Goal: Task Accomplishment & Management: Manage account settings

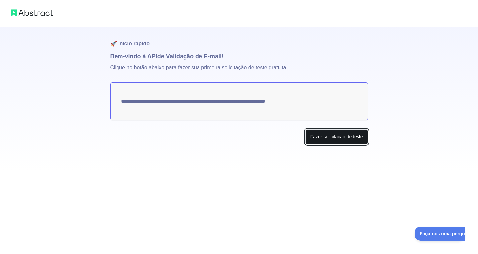
click at [334, 137] on font "Fazer solicitação de teste" at bounding box center [336, 136] width 53 height 5
click at [348, 138] on button "Make test request" at bounding box center [344, 136] width 47 height 15
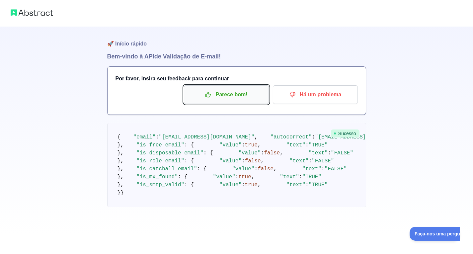
click at [255, 98] on p "Parece bom!" at bounding box center [226, 94] width 75 height 11
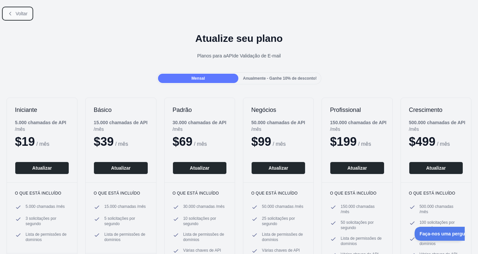
click at [24, 13] on font "Voltar" at bounding box center [22, 13] width 12 height 5
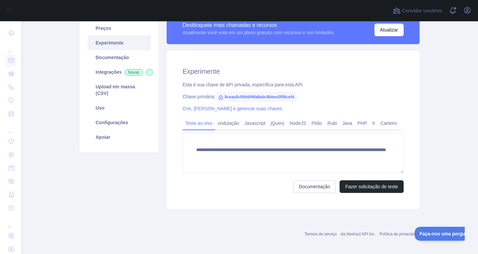
scroll to position [61, 0]
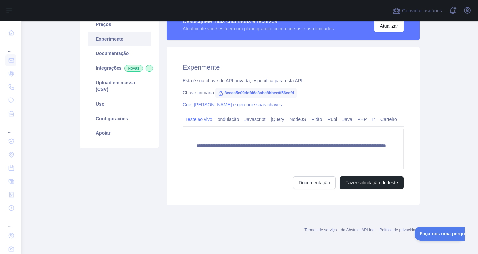
click at [235, 95] on font "8ceaa5c09ddf46a8abc8bbec0f56cefd" at bounding box center [259, 93] width 69 height 5
click at [254, 91] on font "8ceaa5c09ddf46a8abc8bbec0f56cefd" at bounding box center [259, 93] width 69 height 5
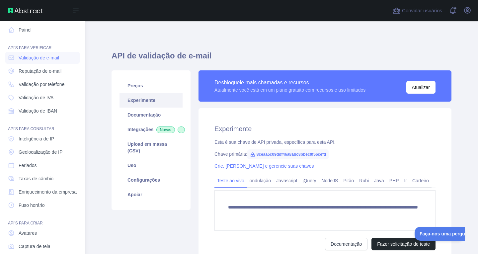
scroll to position [0, 0]
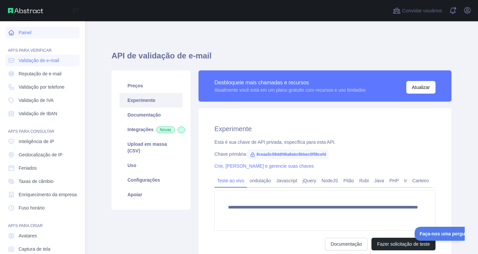
click at [41, 34] on link "Painel" at bounding box center [42, 33] width 74 height 12
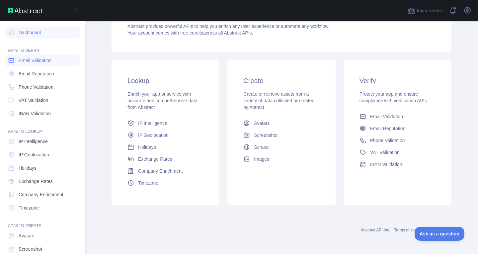
click at [43, 58] on span "Email Validation" at bounding box center [35, 60] width 33 height 7
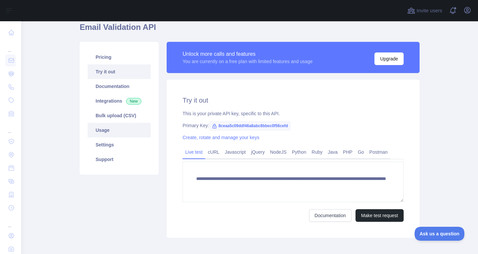
scroll to position [28, 0]
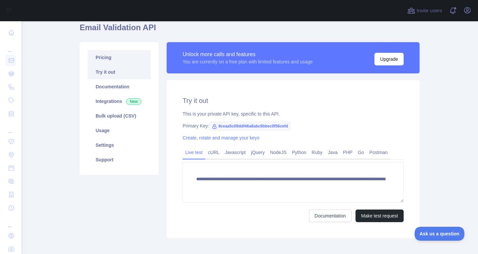
click at [112, 59] on link "Pricing" at bounding box center [119, 57] width 63 height 15
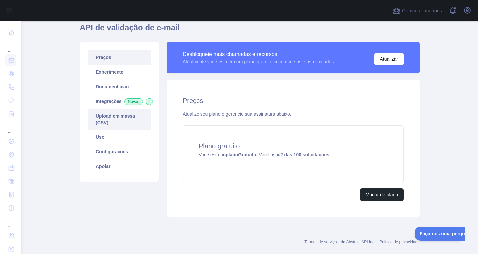
click at [111, 126] on link "Upload em massa (CSV)" at bounding box center [119, 119] width 63 height 21
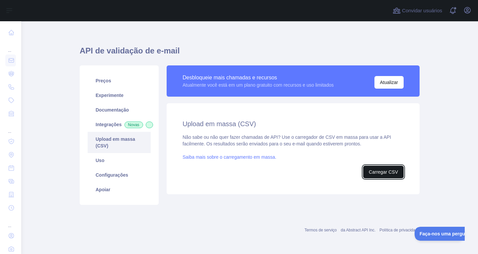
click at [376, 169] on font "Carregar CSV" at bounding box center [383, 171] width 29 height 5
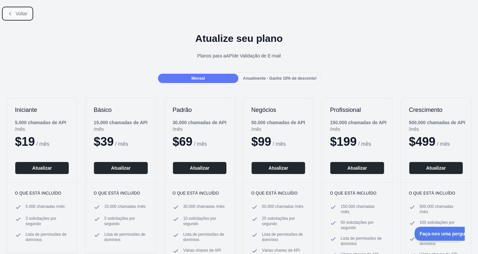
click at [20, 15] on font "Voltar" at bounding box center [22, 13] width 12 height 5
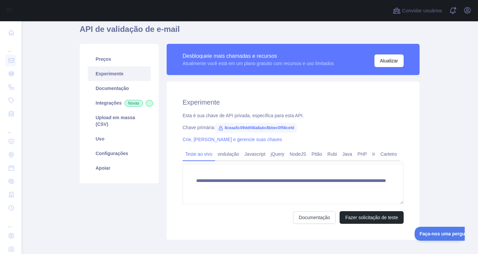
scroll to position [61, 0]
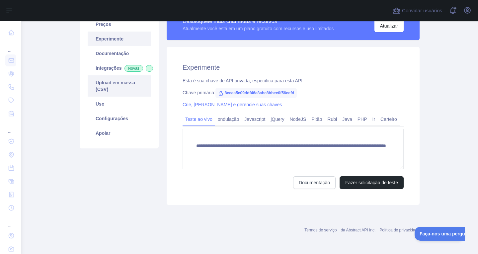
click at [111, 97] on link "Upload em massa (CSV)" at bounding box center [119, 85] width 63 height 21
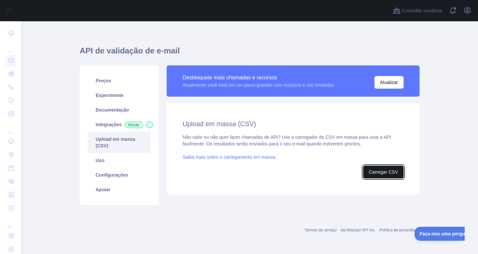
click at [380, 169] on font "Carregar CSV" at bounding box center [383, 171] width 29 height 5
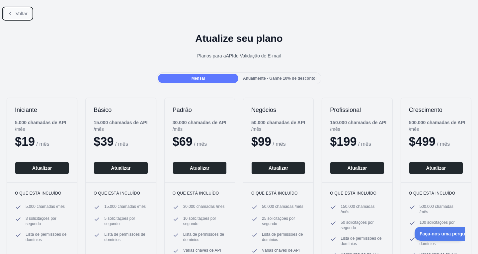
click at [9, 10] on button "Voltar" at bounding box center [17, 13] width 29 height 11
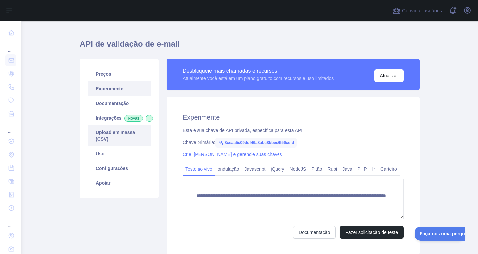
click at [121, 138] on font "Upload em massa (CSV)" at bounding box center [115, 136] width 39 height 12
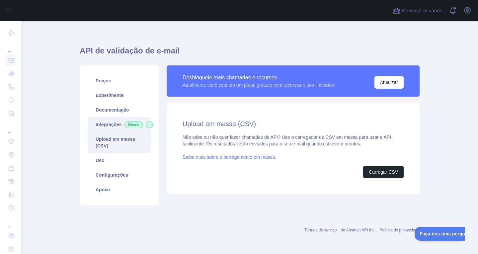
click at [116, 124] on link "Integrações Novas" at bounding box center [119, 124] width 63 height 15
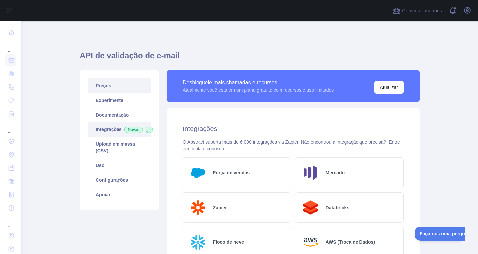
click at [114, 84] on link "Preços" at bounding box center [119, 85] width 63 height 15
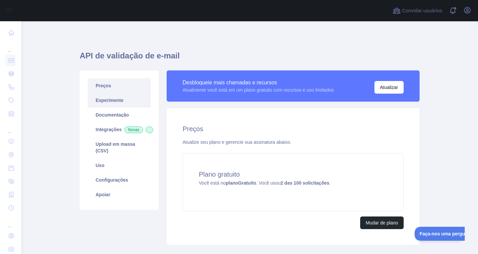
click at [122, 104] on link "Experimente" at bounding box center [119, 100] width 63 height 15
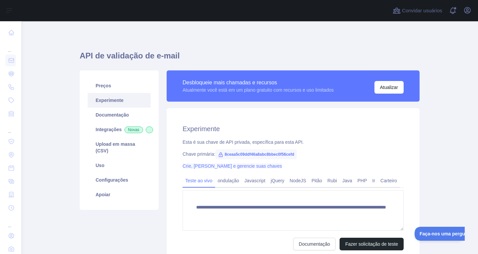
click at [220, 166] on font "Crie, gire e gerencie suas chaves" at bounding box center [233, 165] width 100 height 5
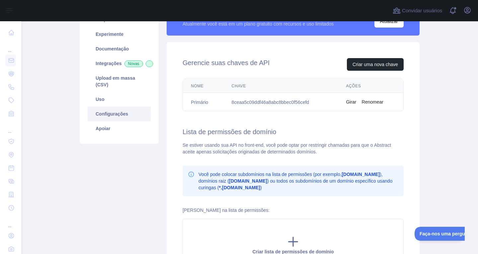
scroll to position [66, 0]
drag, startPoint x: 427, startPoint y: 54, endPoint x: 439, endPoint y: 39, distance: 18.9
click at [439, 39] on main "API de validação de e-mail Preços Experimente Documentação Integrações Novas Up…" at bounding box center [249, 137] width 457 height 233
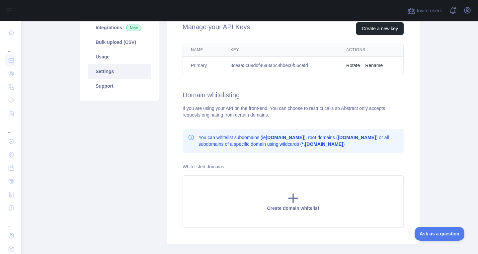
scroll to position [37, 0]
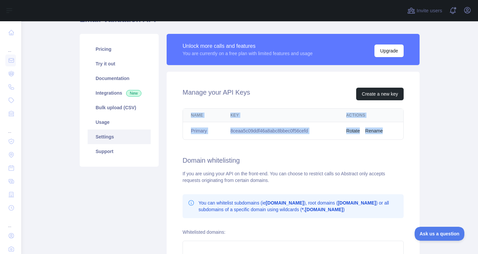
drag, startPoint x: 186, startPoint y: 114, endPoint x: 381, endPoint y: 131, distance: 195.5
click at [381, 131] on table "Name Key Actions Primary 8ceaa5c09ddf46a8abc8bbec0f56cefd Rotate Rename" at bounding box center [293, 124] width 220 height 31
copy table "Name Key Actions Primary 8ceaa5c09ddf46a8abc8bbec0f56cefd Rotate Rename"
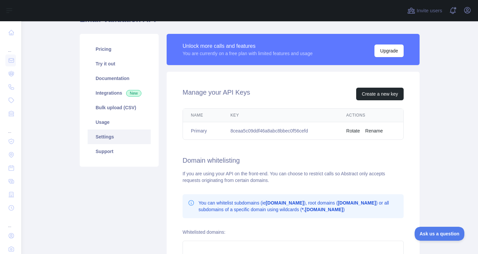
click at [390, 72] on div "Manage your API Keys Create a new key Name Key Actions Primary 8ceaa5c09ddf46a8…" at bounding box center [293, 190] width 253 height 237
click at [389, 49] on button "Upgrade" at bounding box center [388, 50] width 29 height 13
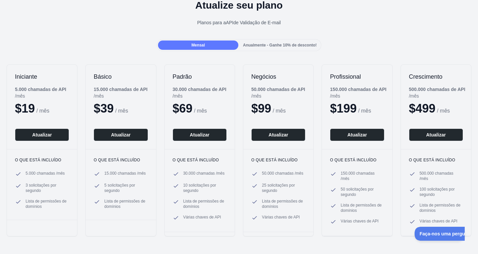
scroll to position [33, 0]
click at [207, 44] on div "Mensal" at bounding box center [198, 44] width 80 height 9
click at [152, 52] on div "Voltar Atualize seu plano Planos para a API de Validação de E-mail Mensal Anual…" at bounding box center [239, 119] width 478 height 301
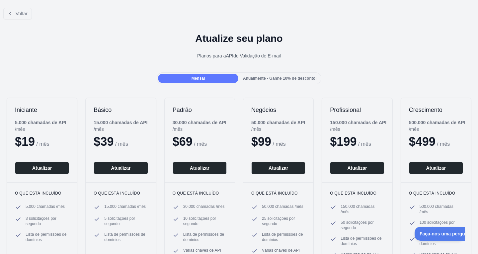
scroll to position [0, 0]
click at [16, 11] on font "Voltar" at bounding box center [22, 13] width 12 height 5
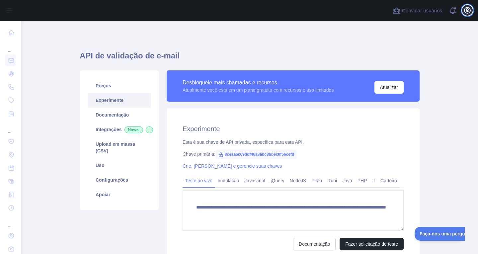
click at [467, 12] on icon "button" at bounding box center [467, 10] width 8 height 8
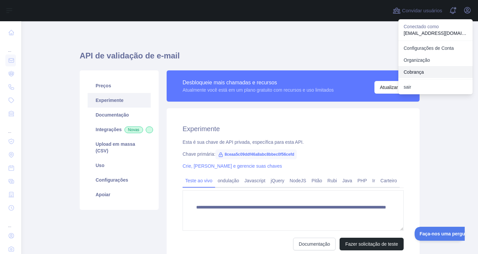
click at [427, 68] on button "Cobrança" at bounding box center [435, 72] width 74 height 12
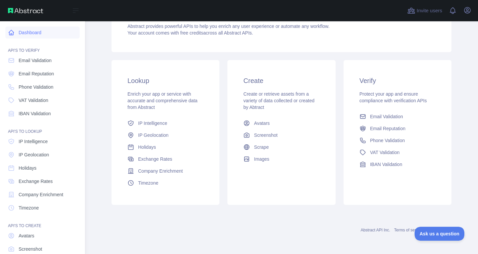
click at [36, 35] on link "Dashboard" at bounding box center [42, 33] width 74 height 12
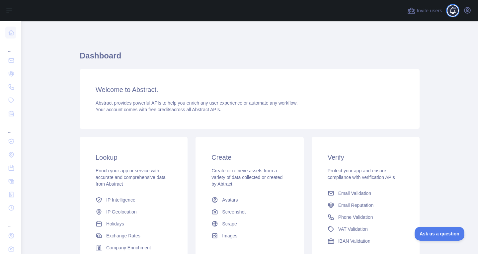
click at [453, 14] on span at bounding box center [455, 10] width 13 height 21
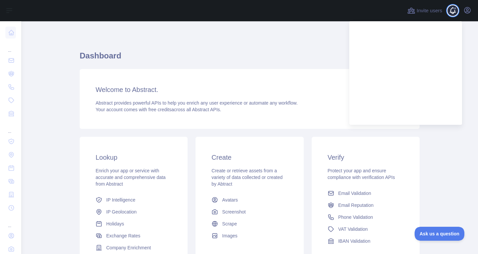
click at [453, 14] on span at bounding box center [455, 10] width 13 height 21
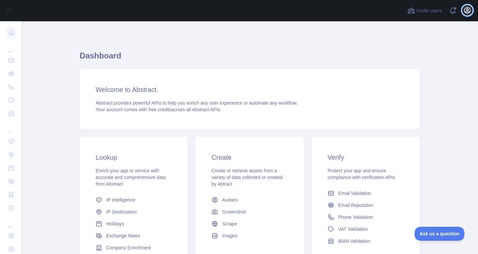
click at [470, 12] on icon "button" at bounding box center [467, 10] width 8 height 8
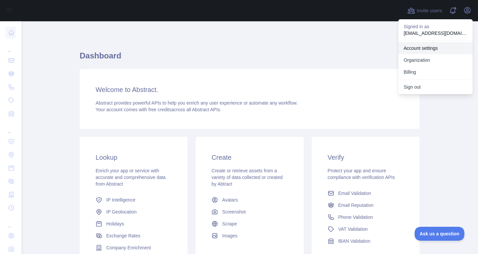
click at [423, 48] on link "Account settings" at bounding box center [435, 48] width 74 height 12
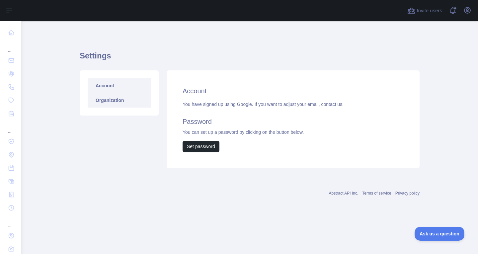
click at [100, 95] on link "Organization" at bounding box center [119, 100] width 63 height 15
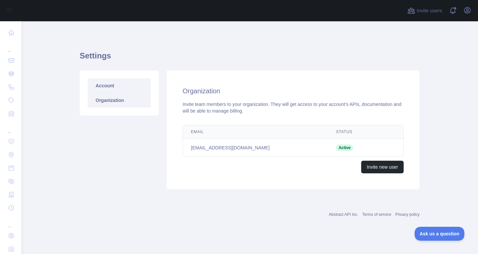
click at [112, 86] on link "Account" at bounding box center [119, 85] width 63 height 15
